Goal: Information Seeking & Learning: Understand process/instructions

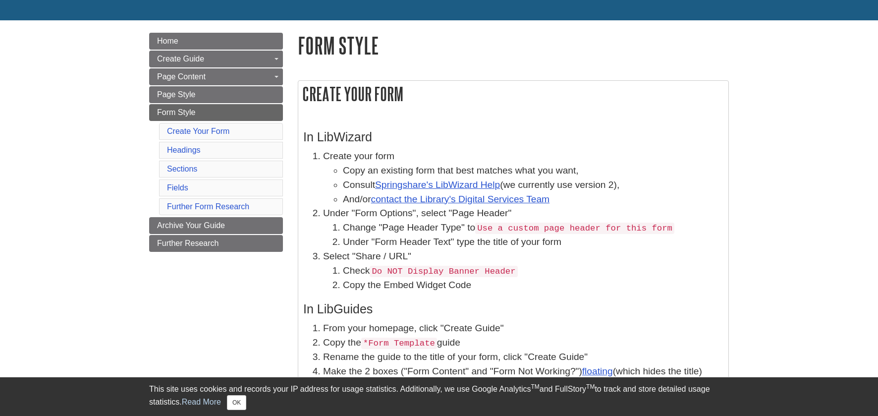
scroll to position [99, 0]
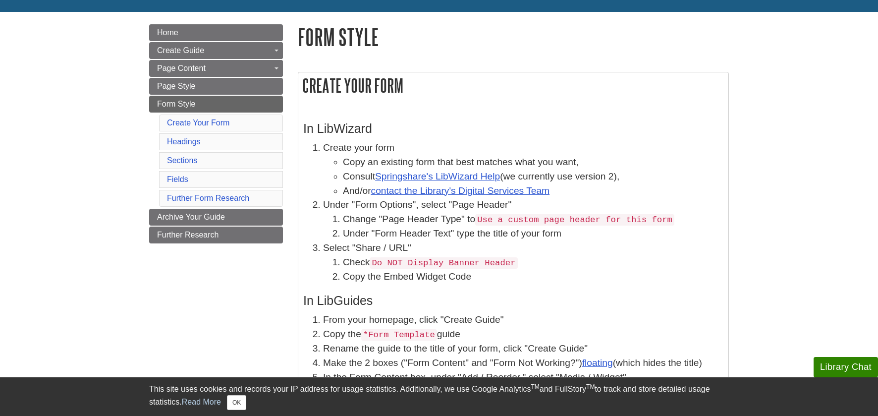
click at [550, 216] on code "Use a custom page header for this form" at bounding box center [574, 219] width 199 height 11
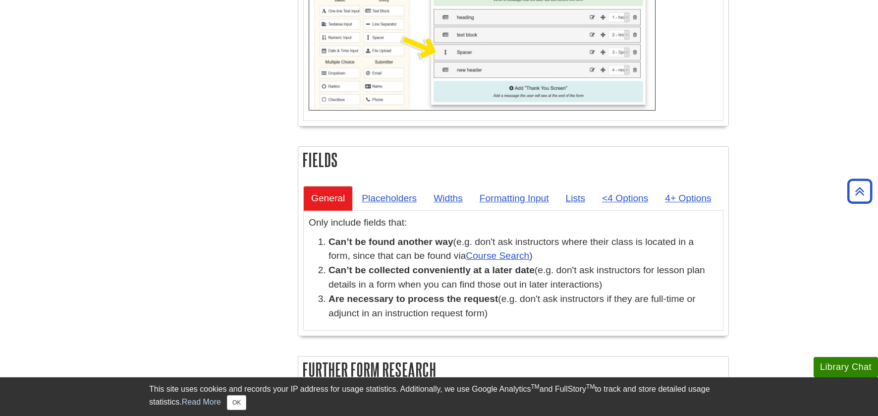
scroll to position [1684, 0]
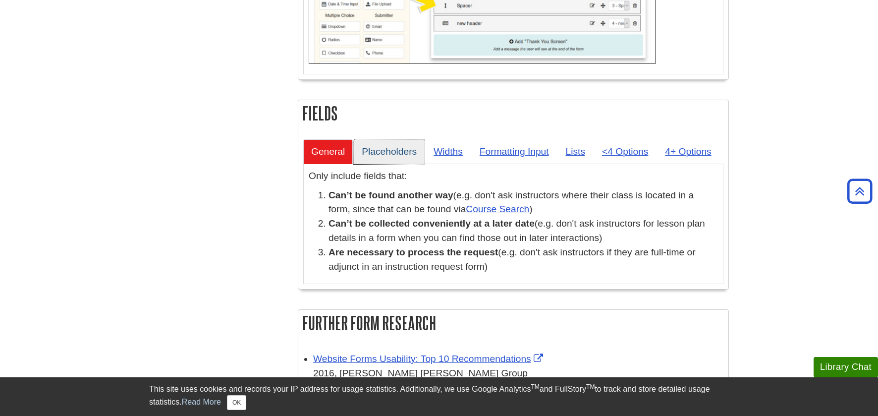
click at [399, 146] on link "Placeholders" at bounding box center [389, 151] width 71 height 24
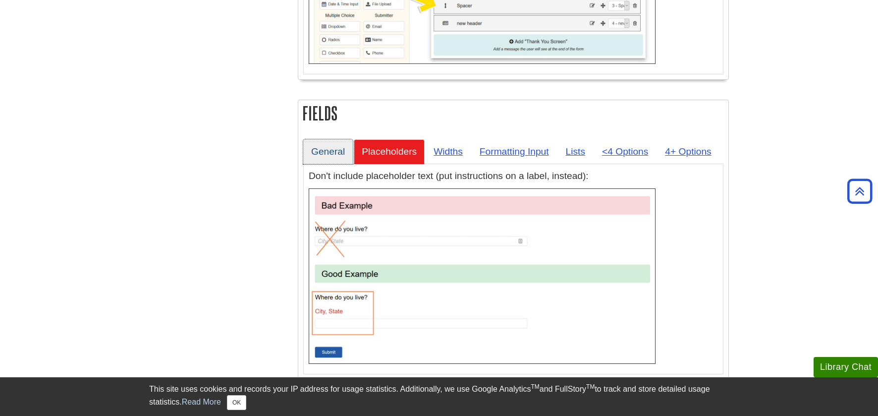
click at [335, 155] on link "General" at bounding box center [328, 151] width 50 height 24
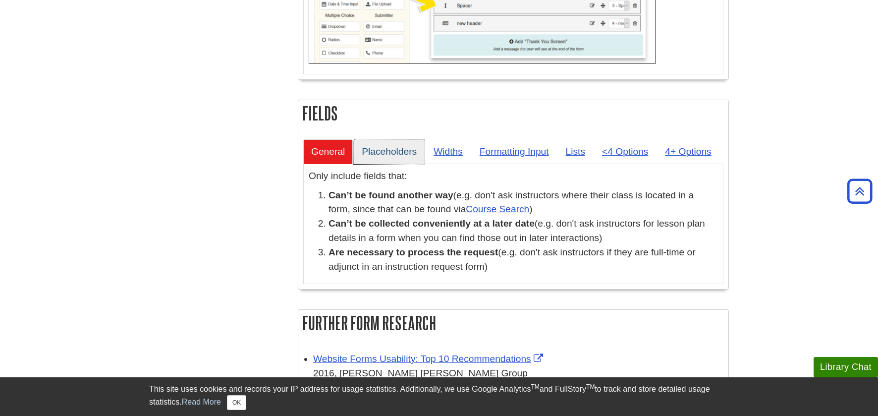
click at [397, 150] on link "Placeholders" at bounding box center [389, 151] width 71 height 24
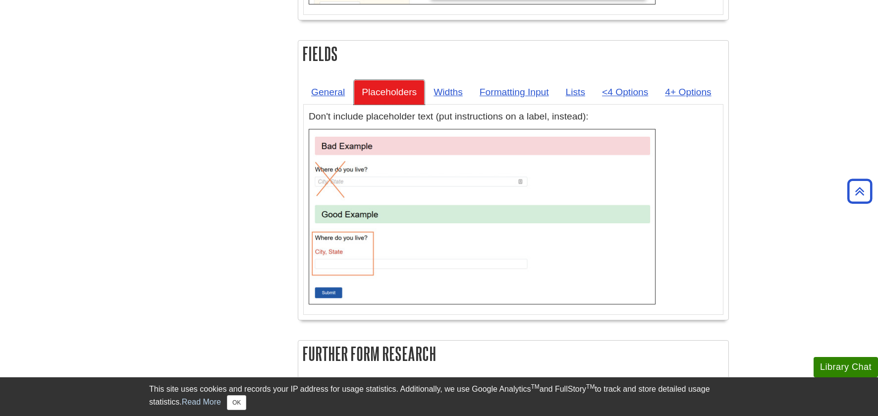
scroll to position [1585, 0]
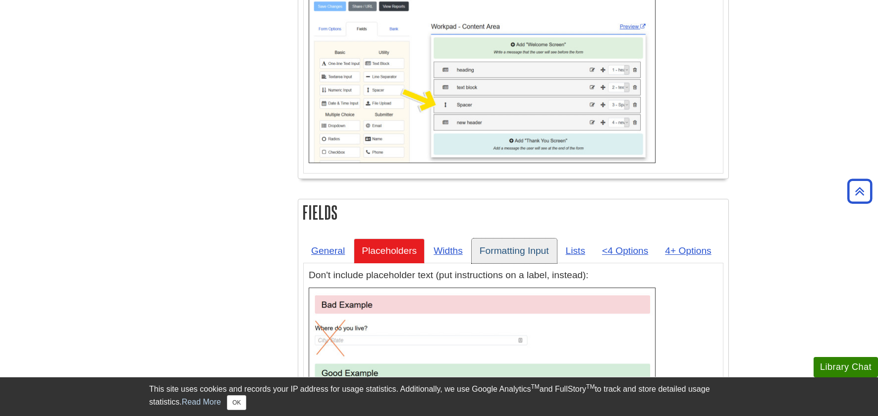
click at [516, 246] on link "Formatting Input" at bounding box center [514, 250] width 85 height 24
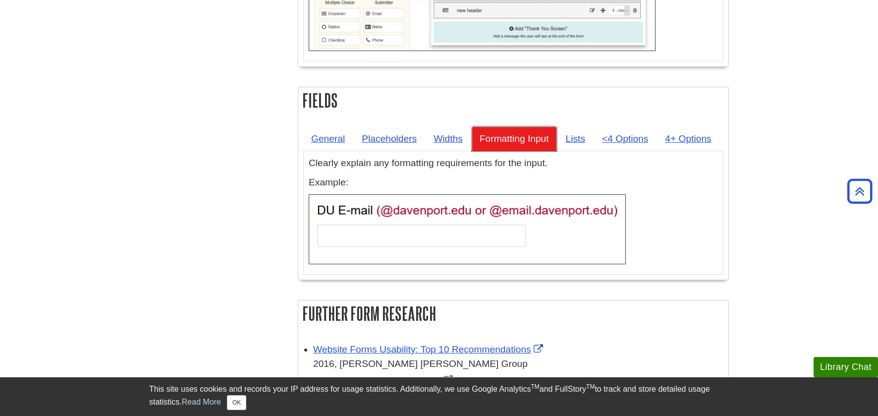
scroll to position [1734, 0]
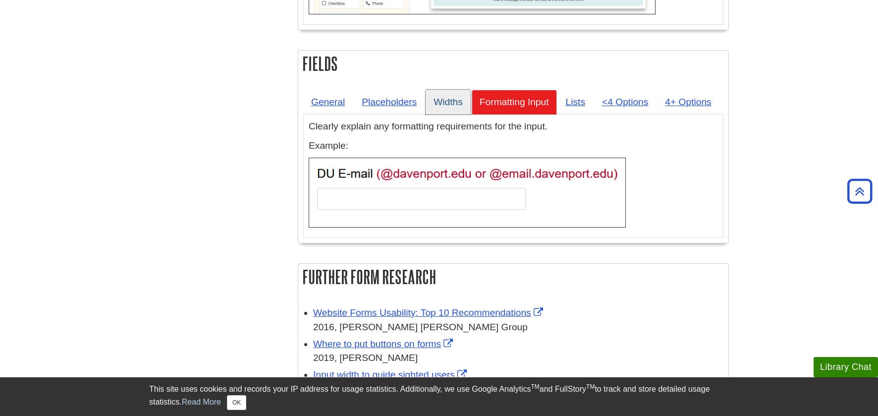
click at [447, 111] on link "Widths" at bounding box center [448, 102] width 45 height 24
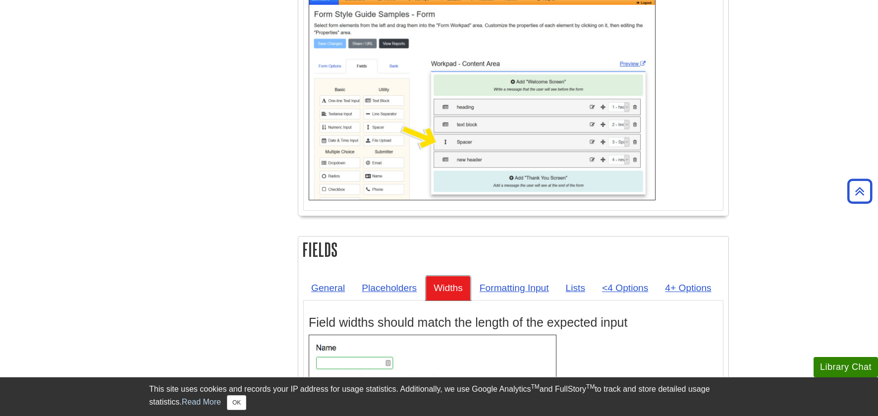
scroll to position [1536, 0]
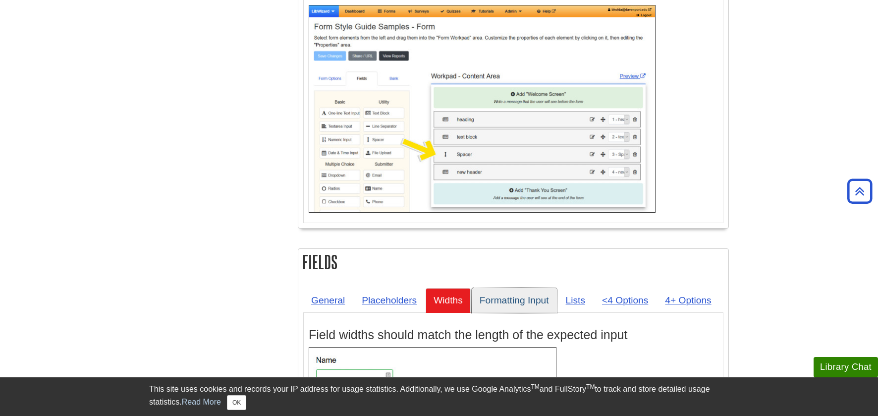
click at [539, 307] on link "Formatting Input" at bounding box center [514, 300] width 85 height 24
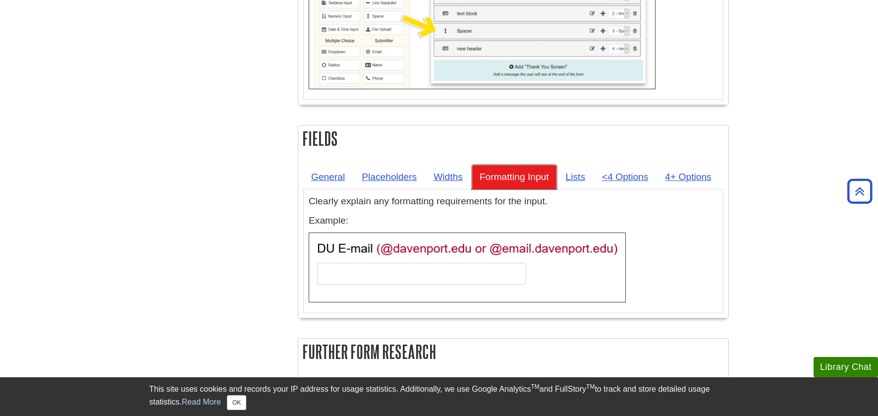
scroll to position [1684, 0]
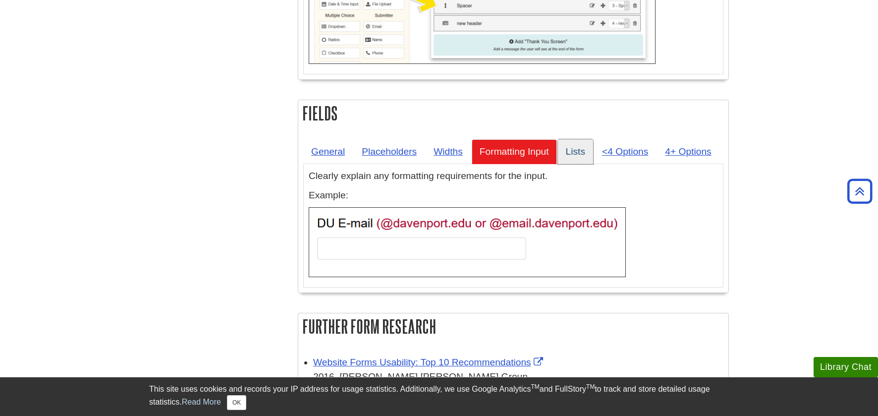
click at [581, 144] on link "Lists" at bounding box center [575, 151] width 35 height 24
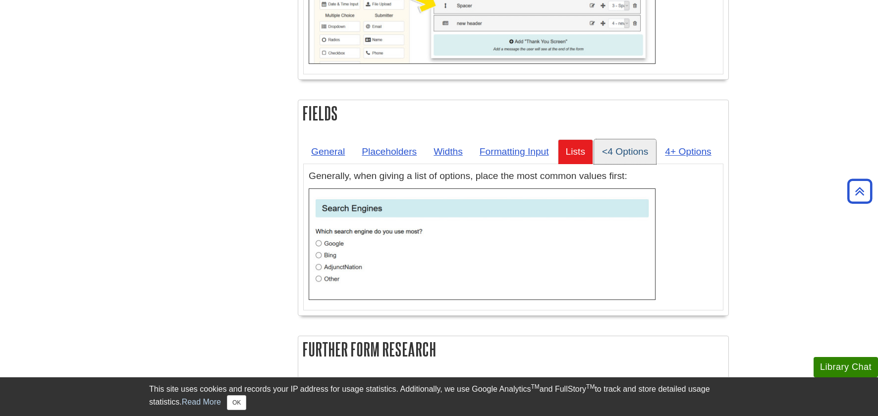
click at [619, 142] on link "<4 Options" at bounding box center [625, 151] width 62 height 24
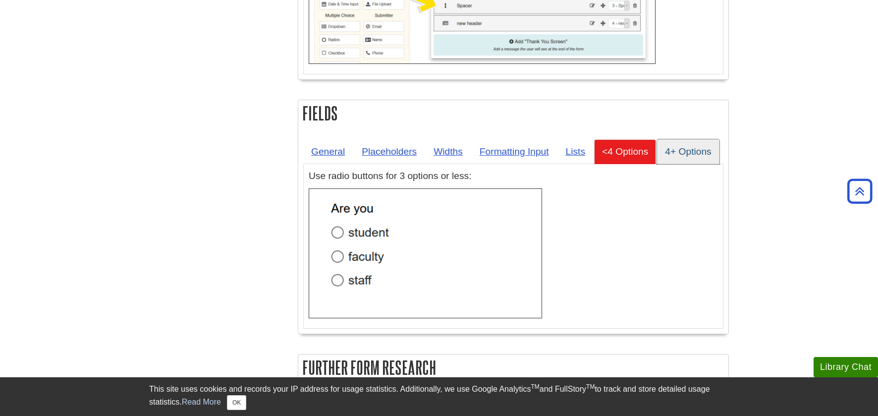
click at [672, 155] on link "4+ Options" at bounding box center [688, 151] width 62 height 24
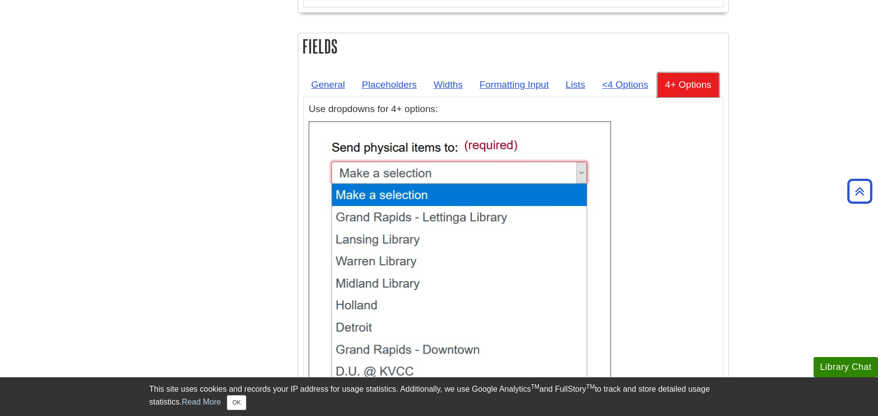
scroll to position [1734, 0]
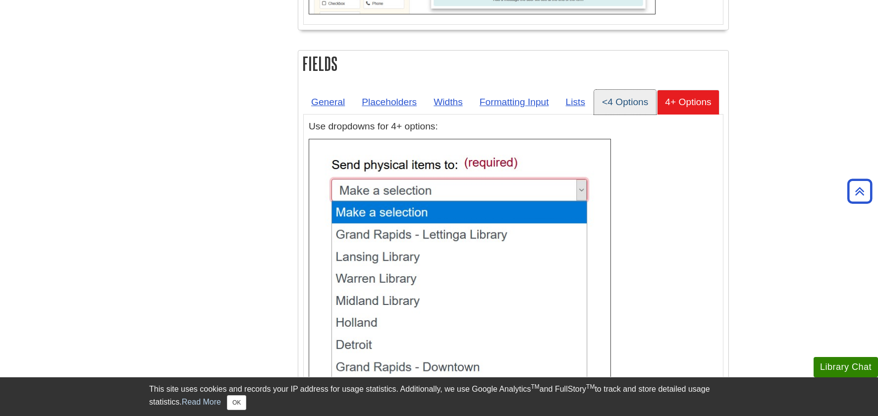
click at [643, 109] on link "<4 Options" at bounding box center [625, 102] width 62 height 24
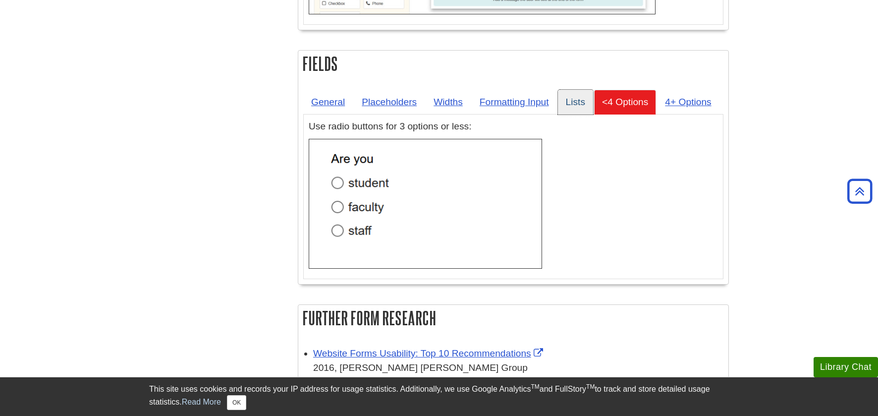
click at [573, 105] on link "Lists" at bounding box center [575, 102] width 35 height 24
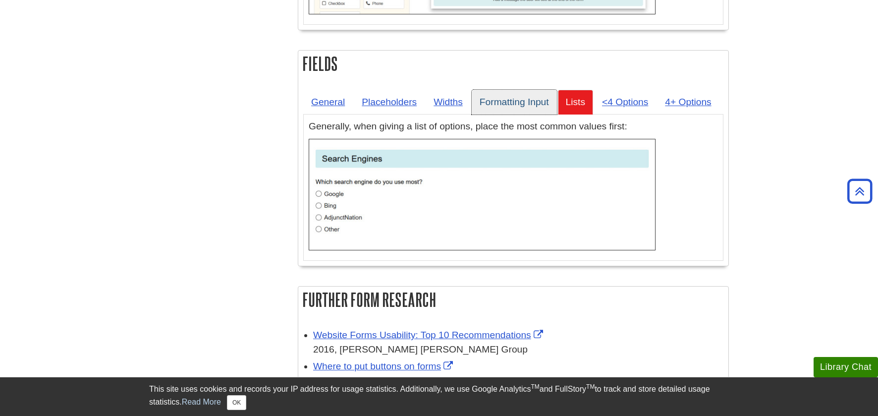
click at [544, 105] on link "Formatting Input" at bounding box center [514, 102] width 85 height 24
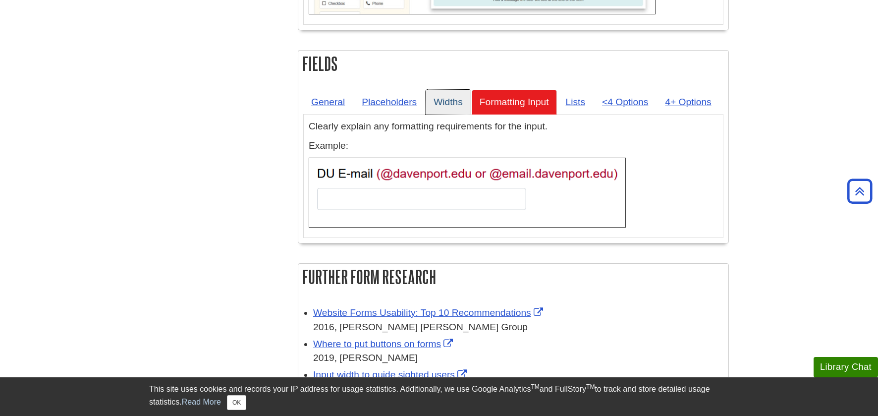
click at [451, 98] on link "Widths" at bounding box center [448, 102] width 45 height 24
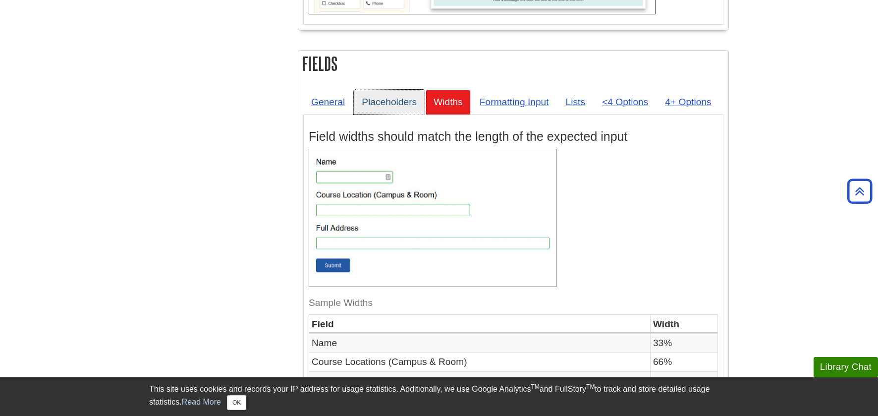
click at [393, 102] on link "Placeholders" at bounding box center [389, 102] width 71 height 24
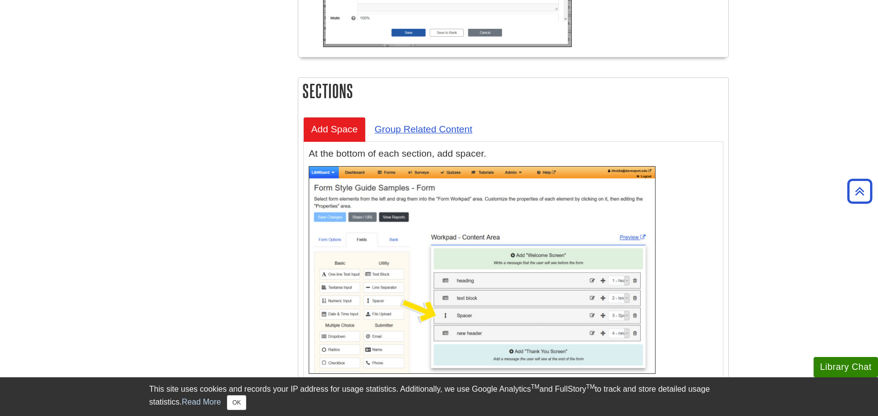
scroll to position [1437, 0]
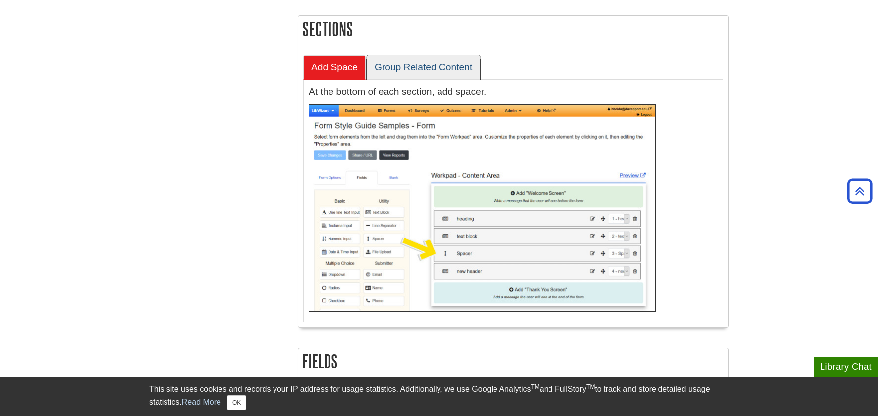
click at [435, 62] on link "Group Related Content" at bounding box center [423, 67] width 113 height 24
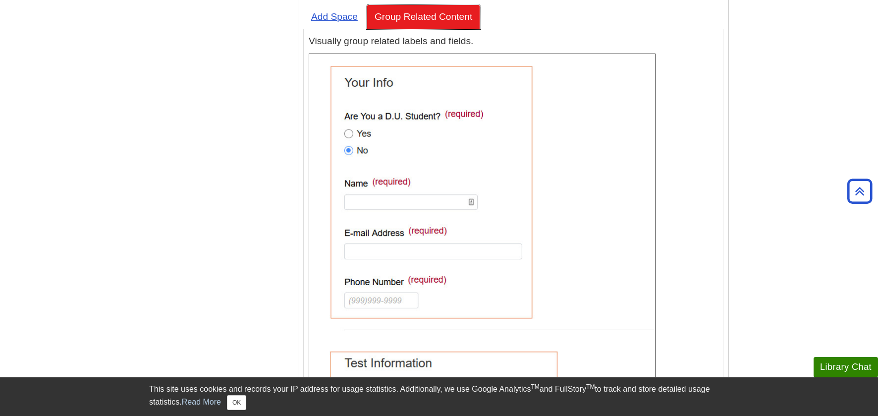
scroll to position [1387, 0]
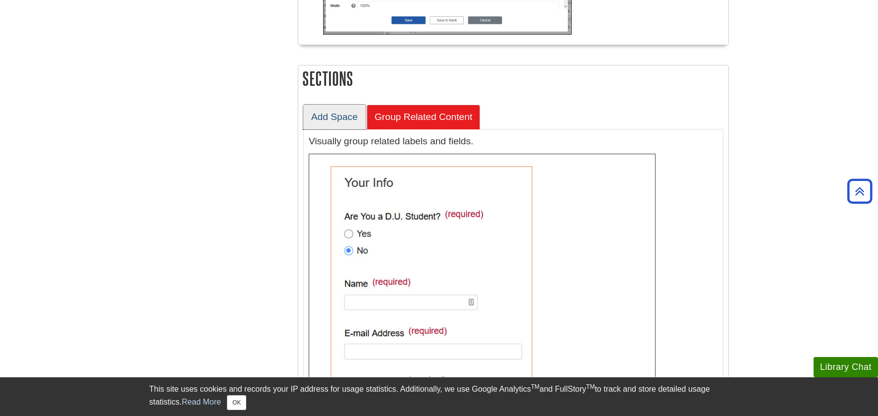
click at [341, 114] on link "Add Space" at bounding box center [334, 117] width 62 height 24
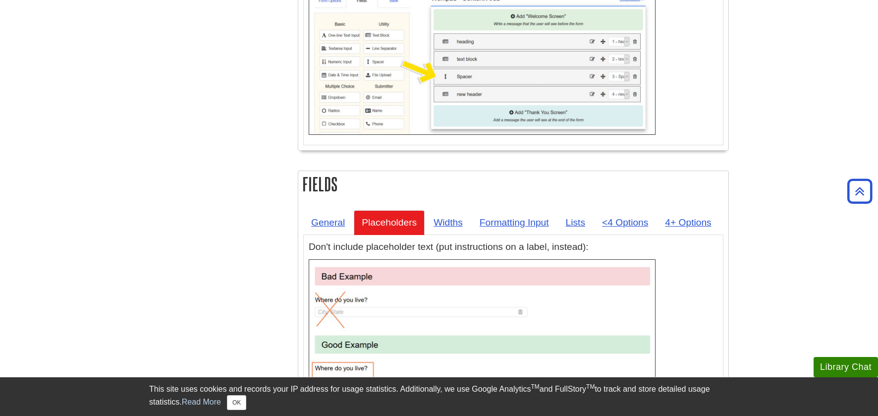
scroll to position [1486, 0]
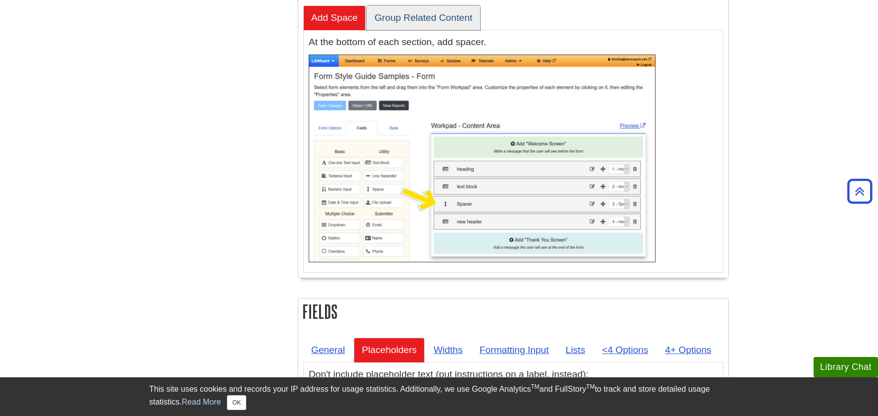
click at [434, 8] on link "Group Related Content" at bounding box center [423, 17] width 113 height 24
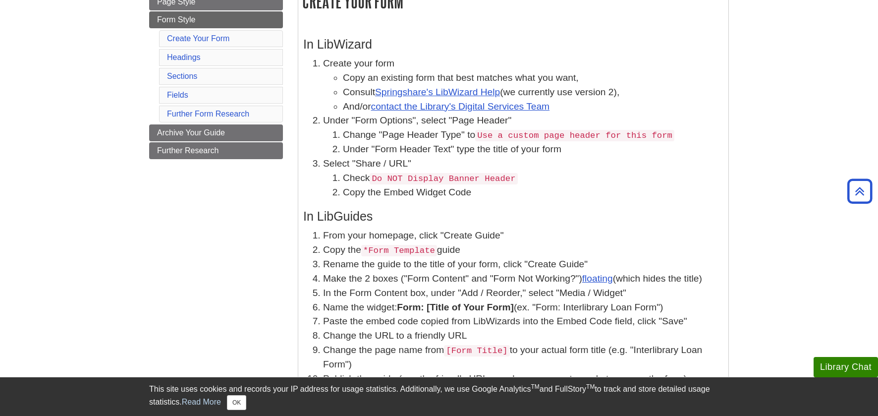
scroll to position [198, 0]
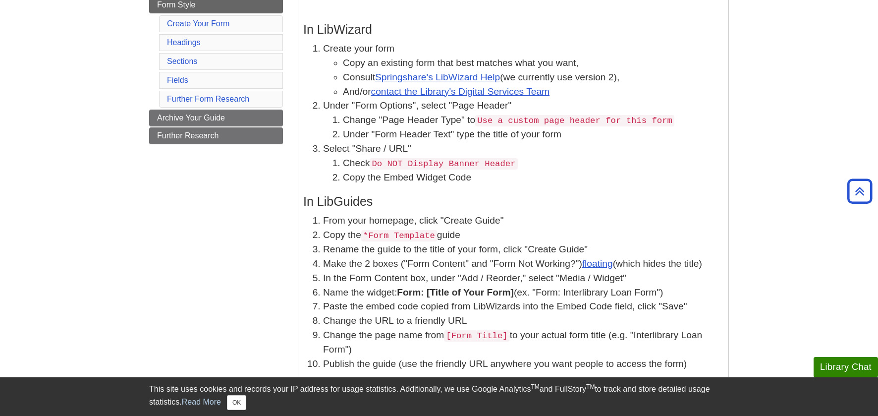
click at [442, 165] on code "Do NOT Display Banner Header" at bounding box center [444, 163] width 148 height 11
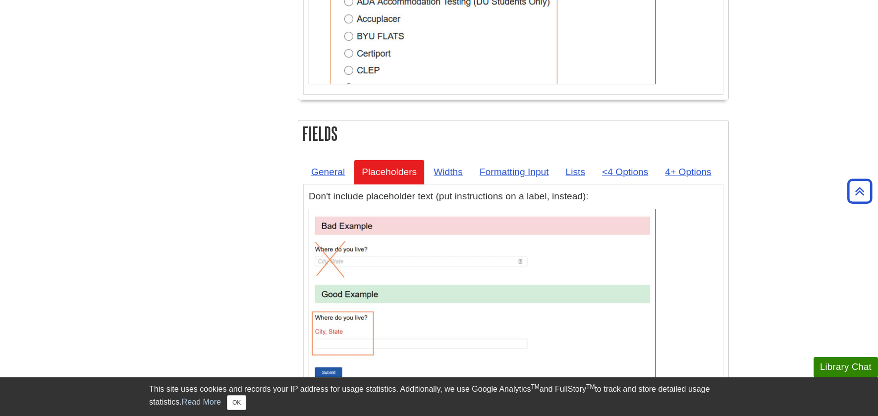
scroll to position [1932, 0]
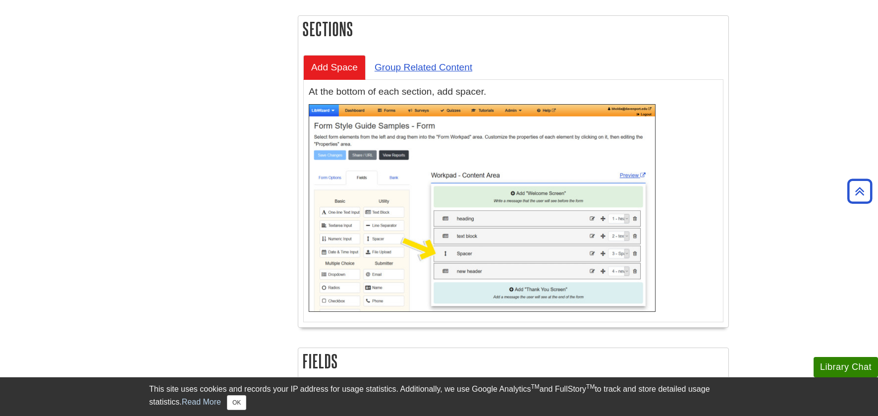
scroll to position [1486, 0]
